Goal: Task Accomplishment & Management: Manage account settings

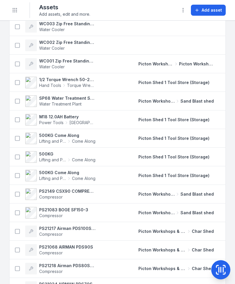
scroll to position [2942, 0]
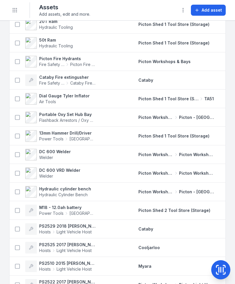
click at [16, 11] on icon "Toggle navigation" at bounding box center [15, 10] width 6 height 6
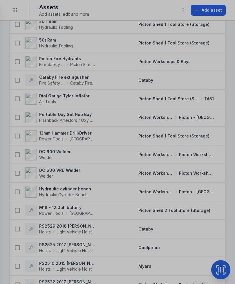
scroll to position [2627, 0]
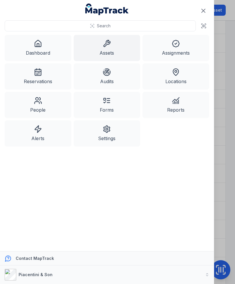
click at [45, 49] on link "Dashboard" at bounding box center [38, 48] width 67 height 26
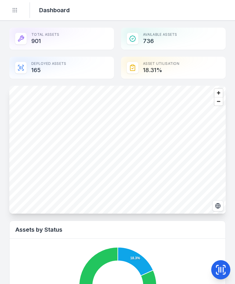
click at [19, 13] on button "Toggle Navigation" at bounding box center [14, 10] width 11 height 11
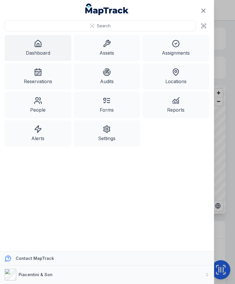
click at [116, 51] on link "Assets" at bounding box center [107, 48] width 67 height 26
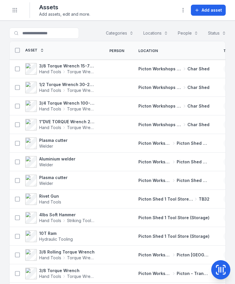
click at [73, 71] on span "Torque Wrench" at bounding box center [81, 72] width 28 height 6
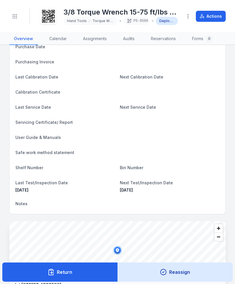
scroll to position [91, 0]
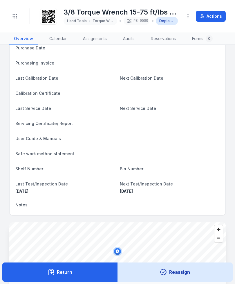
click at [19, 16] on button "Toggle Navigation" at bounding box center [14, 16] width 11 height 11
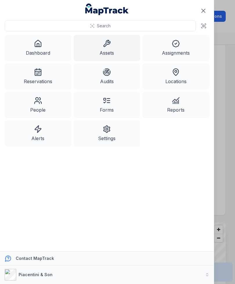
click at [109, 44] on icon at bounding box center [107, 43] width 8 height 8
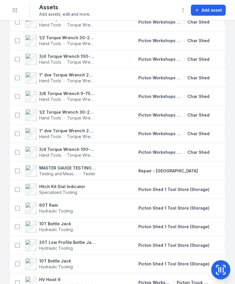
scroll to position [605, 0]
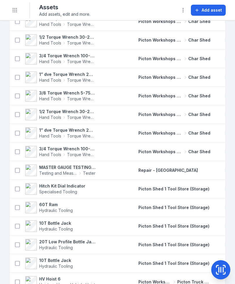
click at [127, 282] on div at bounding box center [117, 281] width 29 height 5
click at [222, 271] on icon at bounding box center [221, 270] width 12 height 12
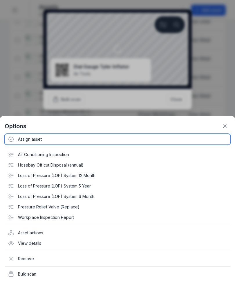
click at [28, 137] on div "Assign asset" at bounding box center [118, 139] width 226 height 10
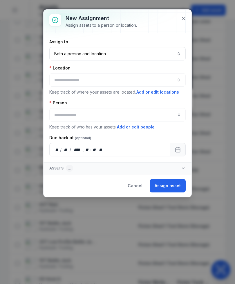
click at [155, 52] on button "Both a person and location ****" at bounding box center [117, 53] width 136 height 13
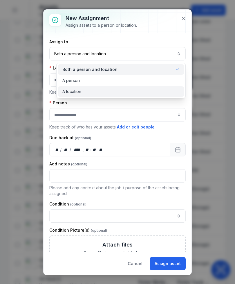
click at [130, 91] on div "A location" at bounding box center [121, 92] width 118 height 6
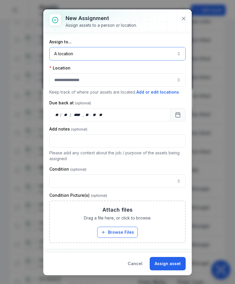
click at [151, 79] on button "button" at bounding box center [117, 79] width 136 height 13
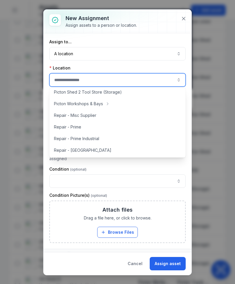
scroll to position [127, 0]
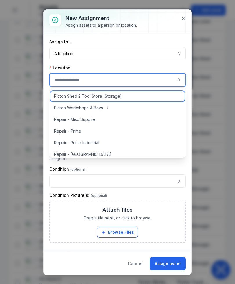
click at [116, 98] on span "Picton Shed 2 Tool Store (Storage)" at bounding box center [88, 96] width 68 height 6
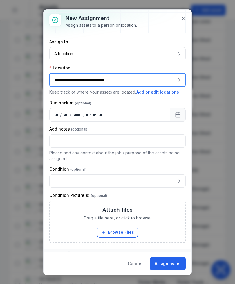
click at [147, 80] on button "**********" at bounding box center [117, 79] width 136 height 13
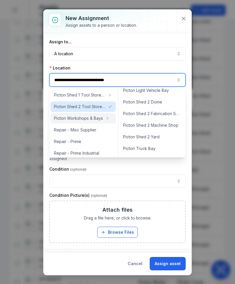
scroll to position [187, 0]
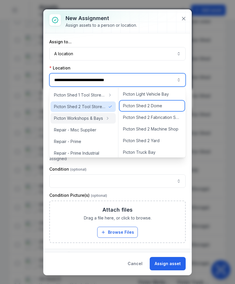
click at [153, 105] on span "Picton Shed 2 Dome" at bounding box center [142, 106] width 39 height 6
type input "**********"
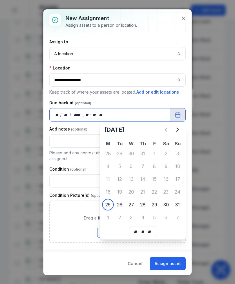
click at [111, 204] on div "Attach files Drag a file here, or click to browse. Browse Files Take Photos" at bounding box center [117, 221] width 135 height 41
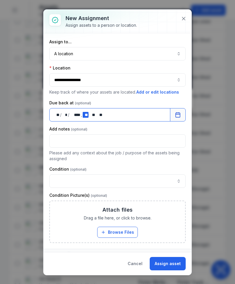
click at [86, 116] on div "** **" at bounding box center [86, 115] width 6 height 6
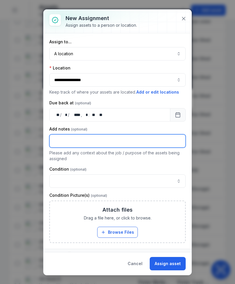
click at [131, 143] on input "text" at bounding box center [117, 140] width 136 height 13
type input "*****"
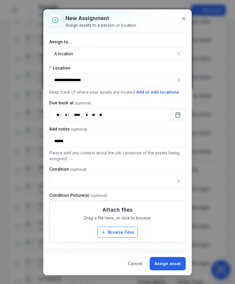
click at [176, 264] on button "Assign asset" at bounding box center [168, 263] width 36 height 13
